Goal: Find specific page/section: Find specific page/section

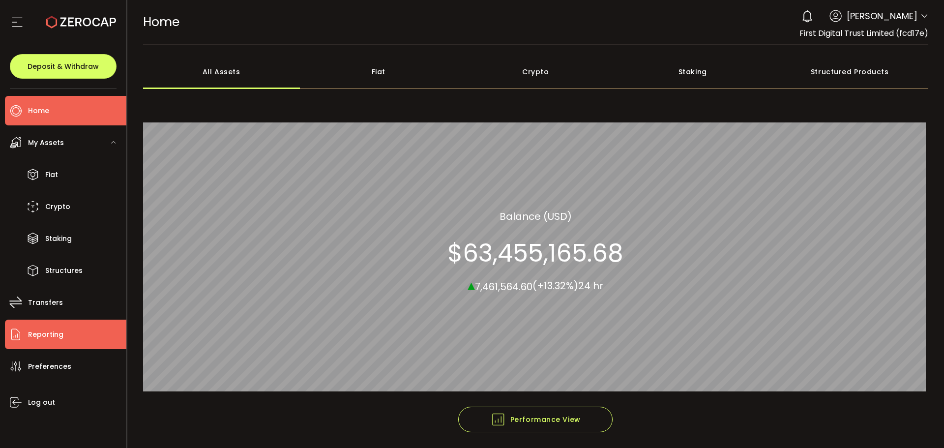
click at [61, 328] on span "Reporting" at bounding box center [45, 334] width 35 height 14
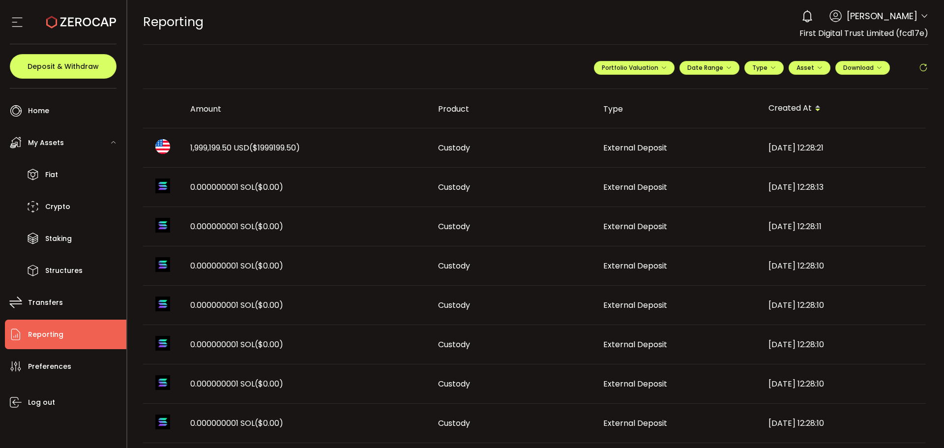
click at [291, 142] on span "($1999199.50)" at bounding box center [274, 147] width 51 height 11
